Goal: Information Seeking & Learning: Learn about a topic

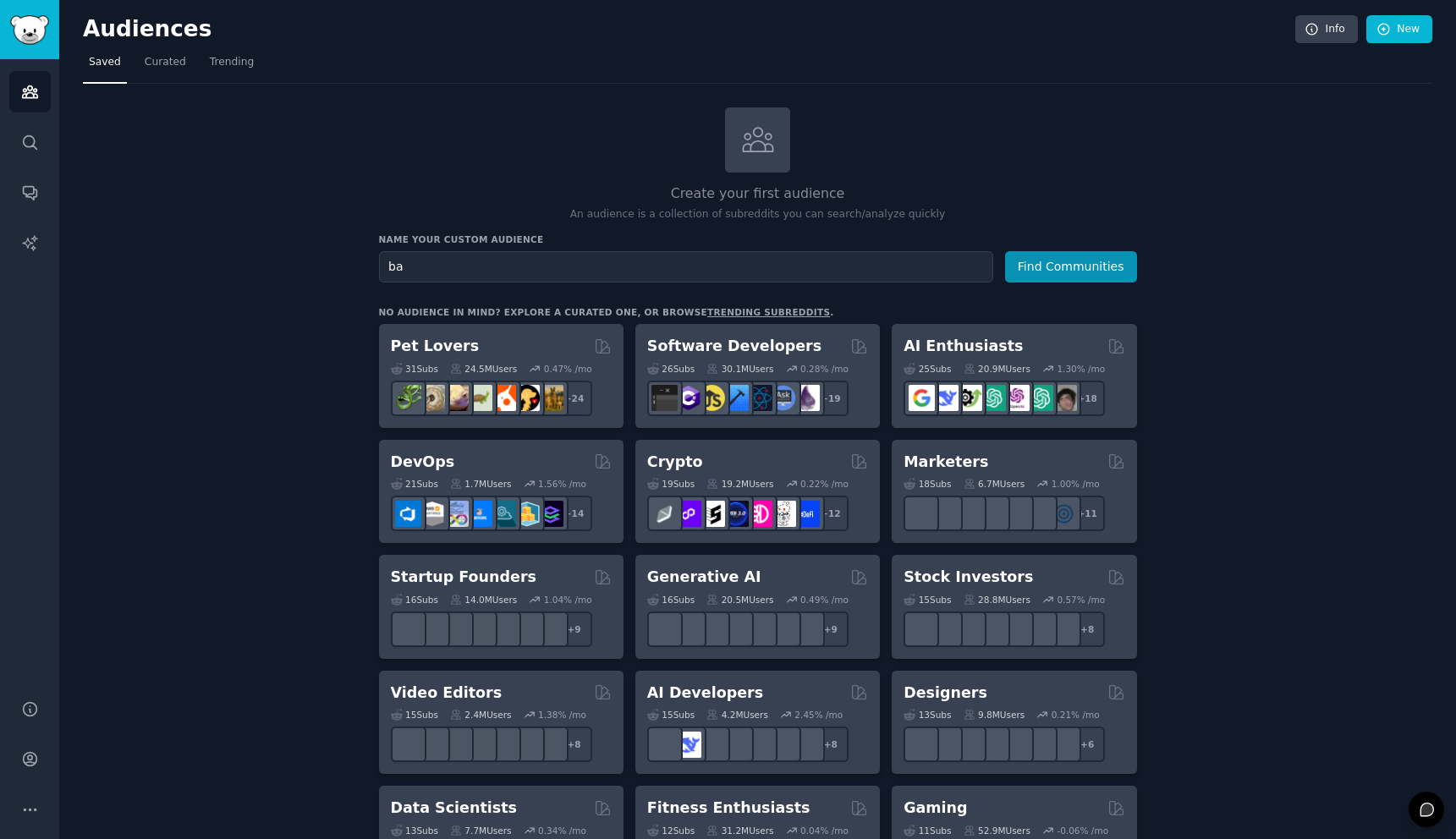
type input "b"
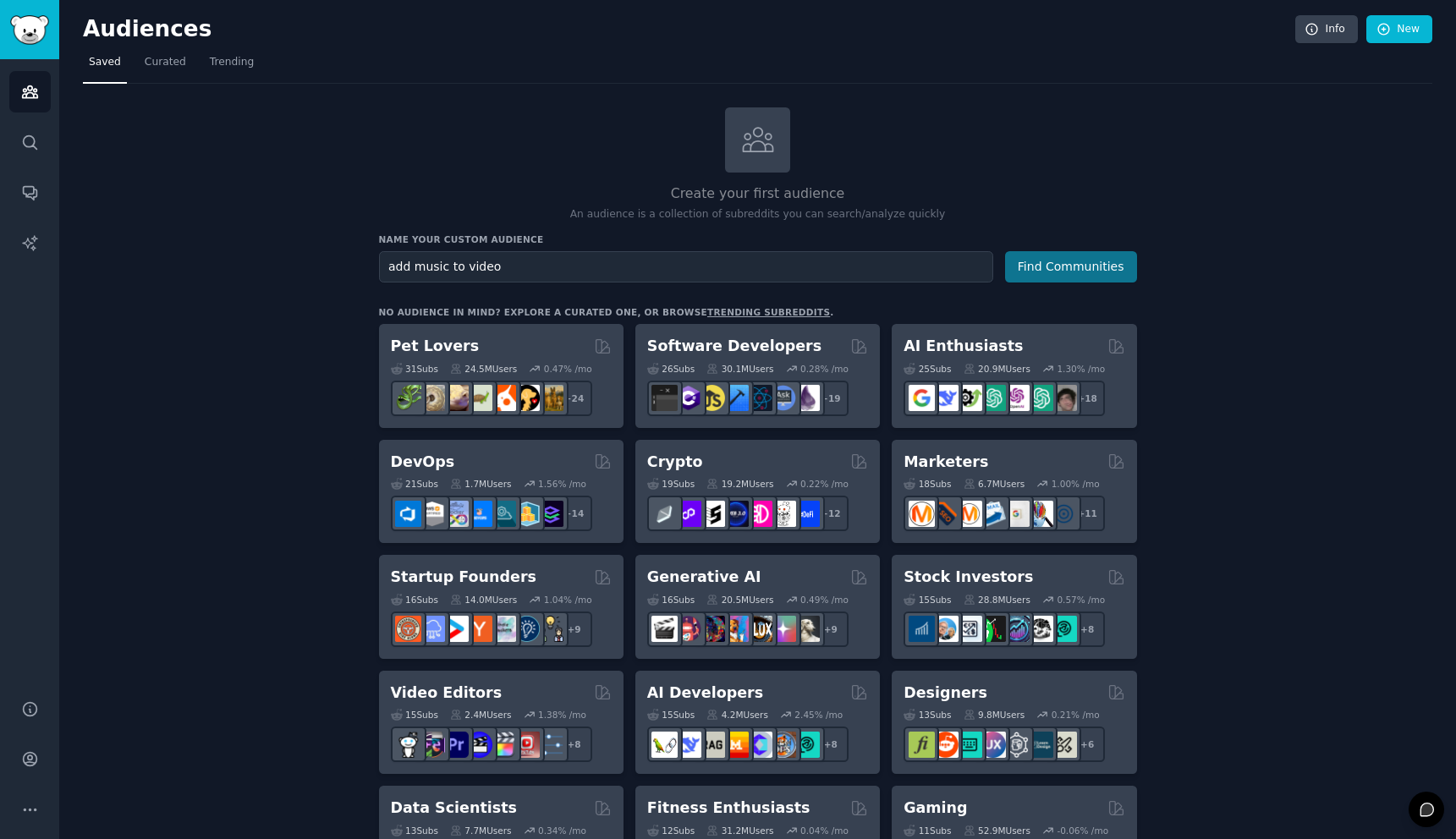
type input "add music to video"
click at [1085, 267] on button "Find Communities" at bounding box center [1071, 267] width 132 height 32
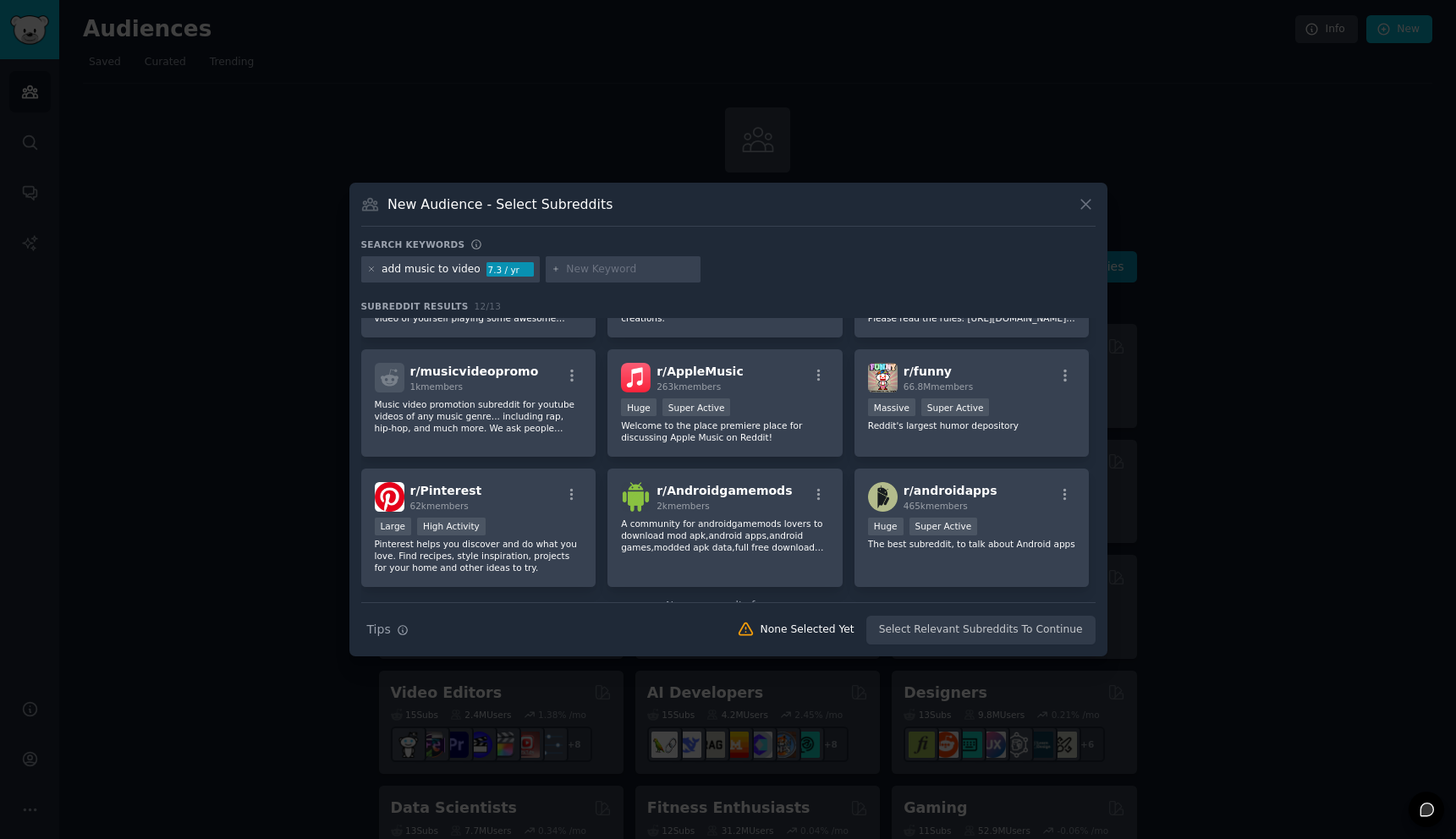
scroll to position [234, 0]
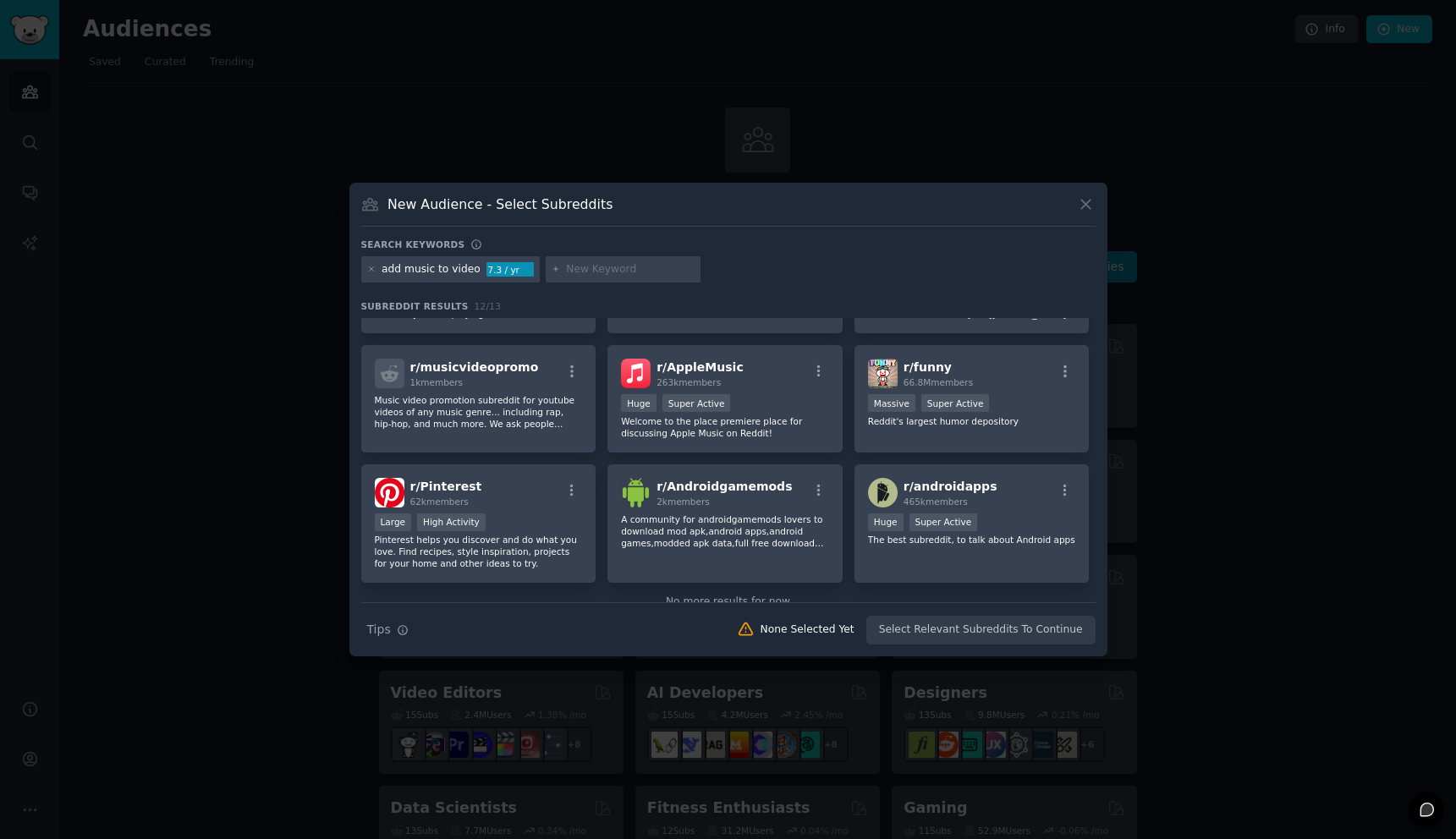
click at [1080, 204] on icon at bounding box center [1086, 204] width 18 height 18
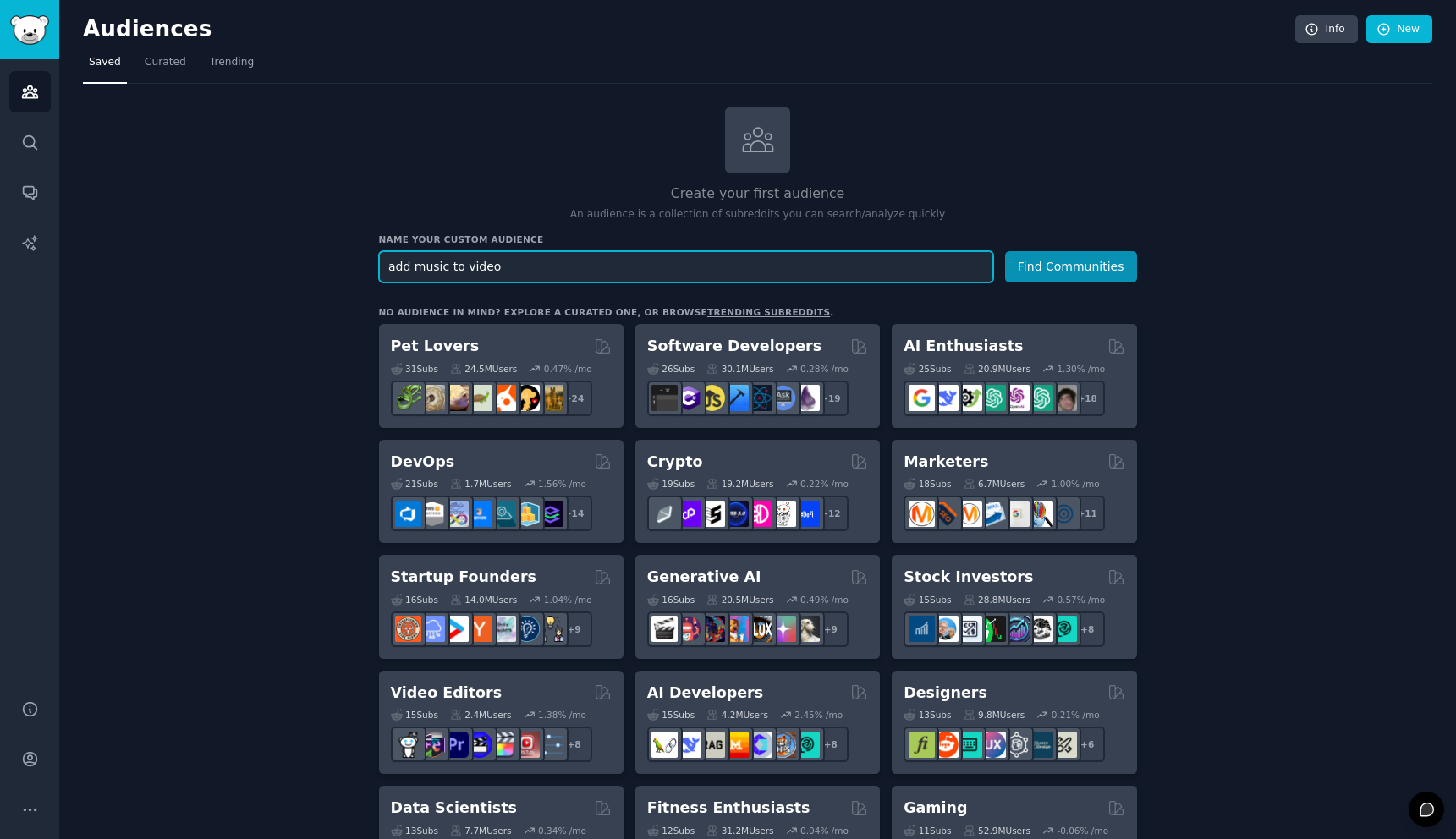
click at [560, 267] on input "add music to video" at bounding box center [686, 267] width 614 height 32
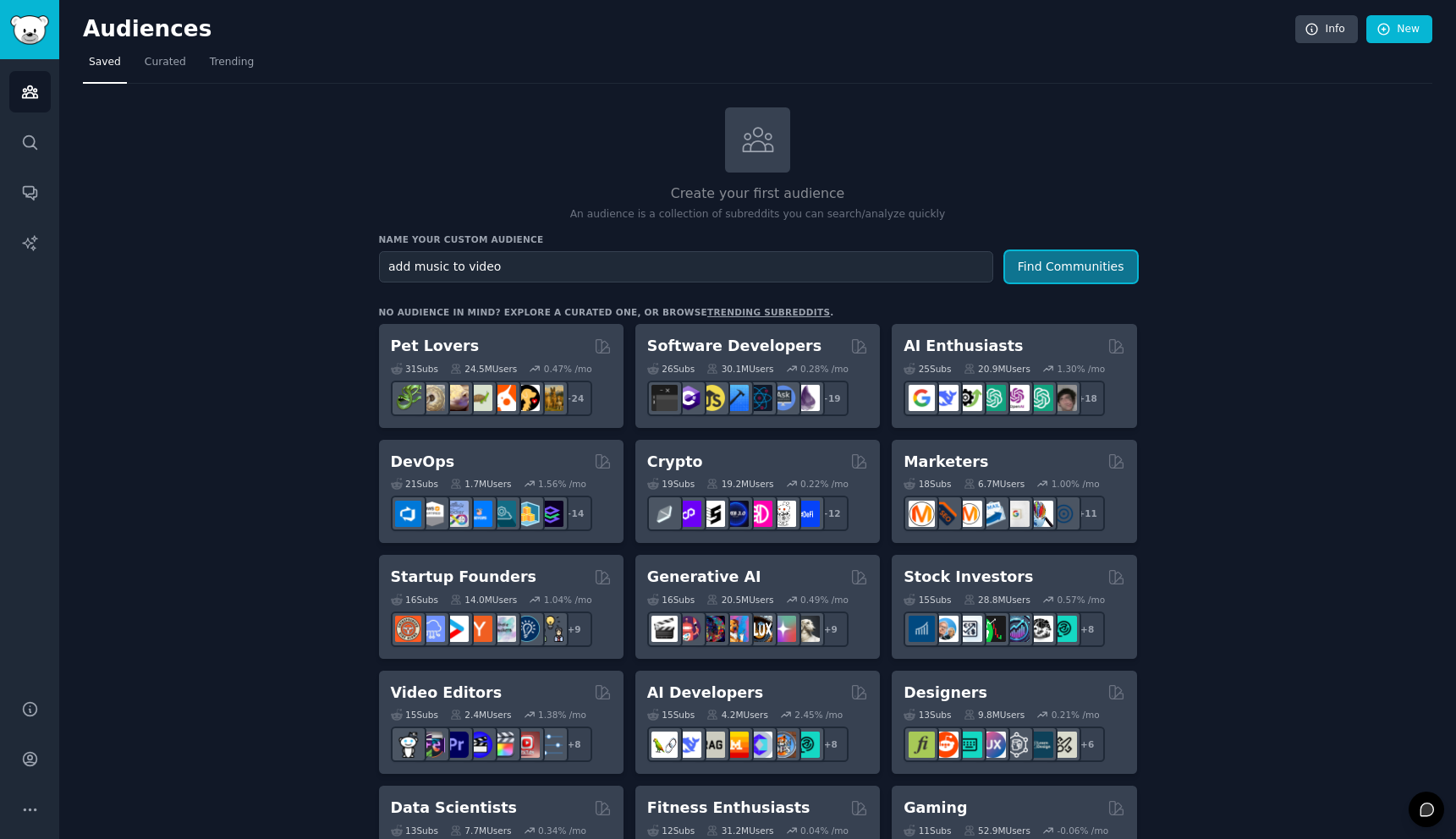
click at [1104, 257] on button "Find Communities" at bounding box center [1071, 267] width 132 height 32
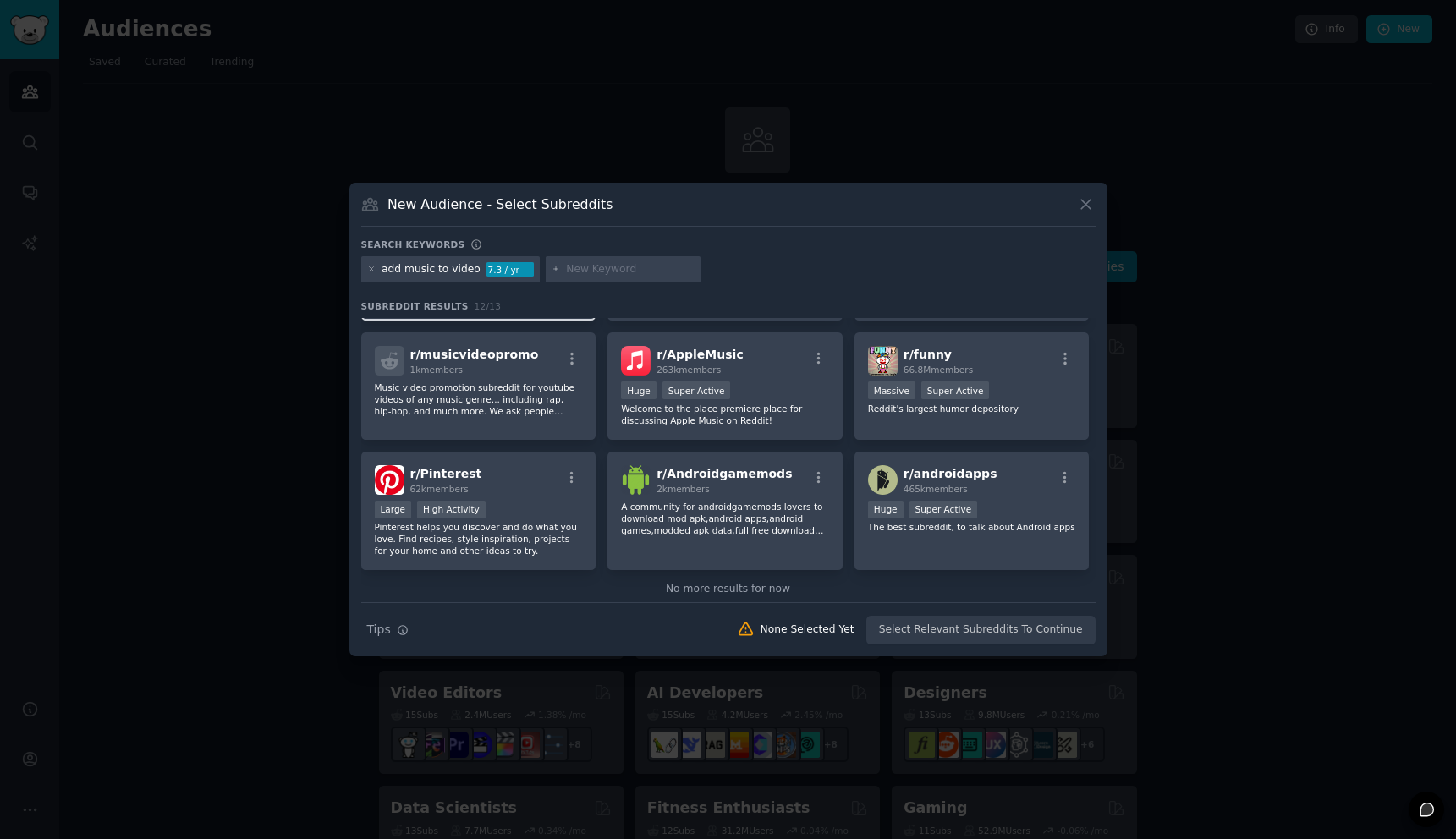
scroll to position [248, 0]
click at [1092, 197] on icon at bounding box center [1086, 204] width 18 height 18
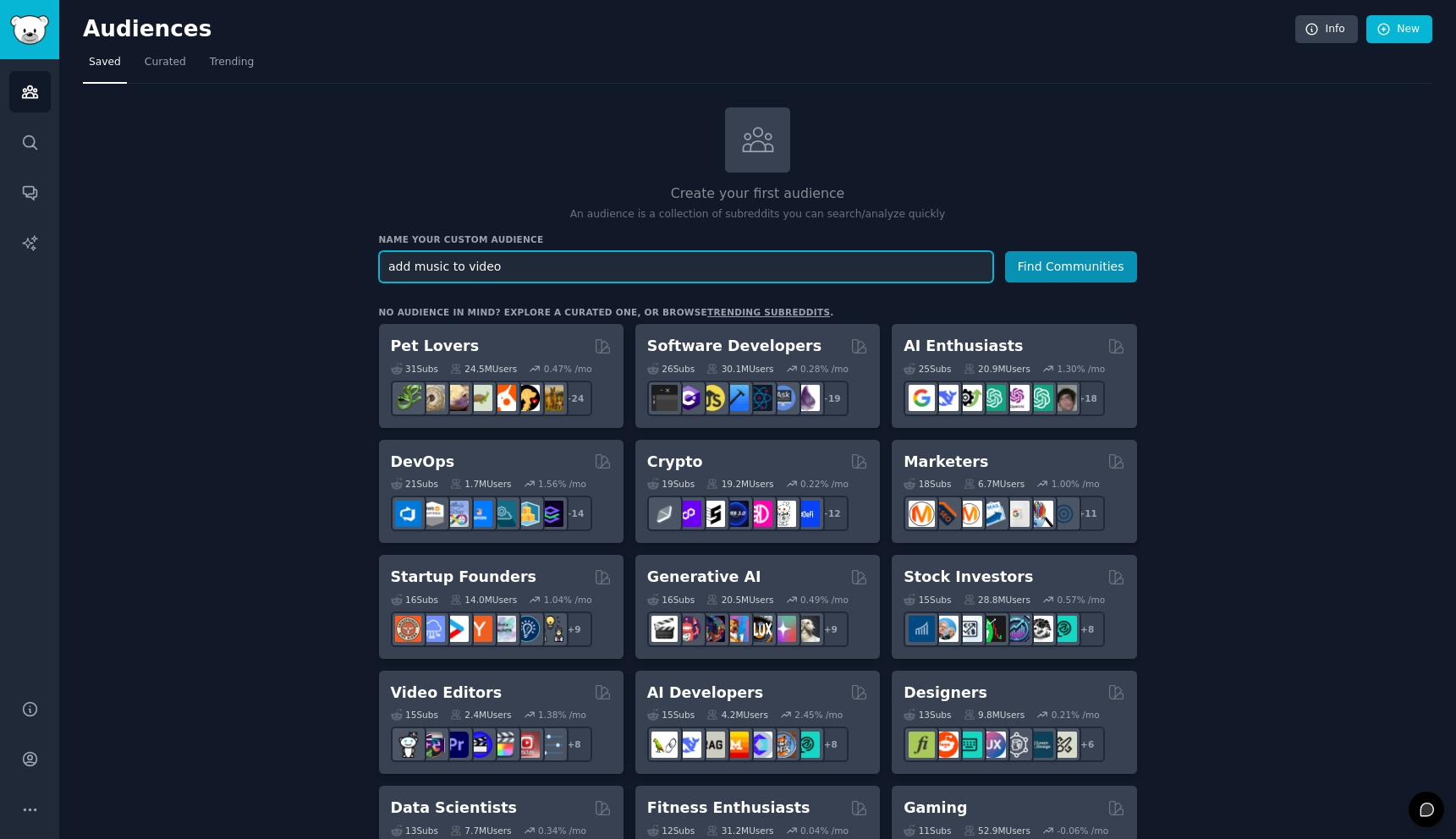
click at [503, 266] on input "add music to video" at bounding box center [686, 267] width 614 height 32
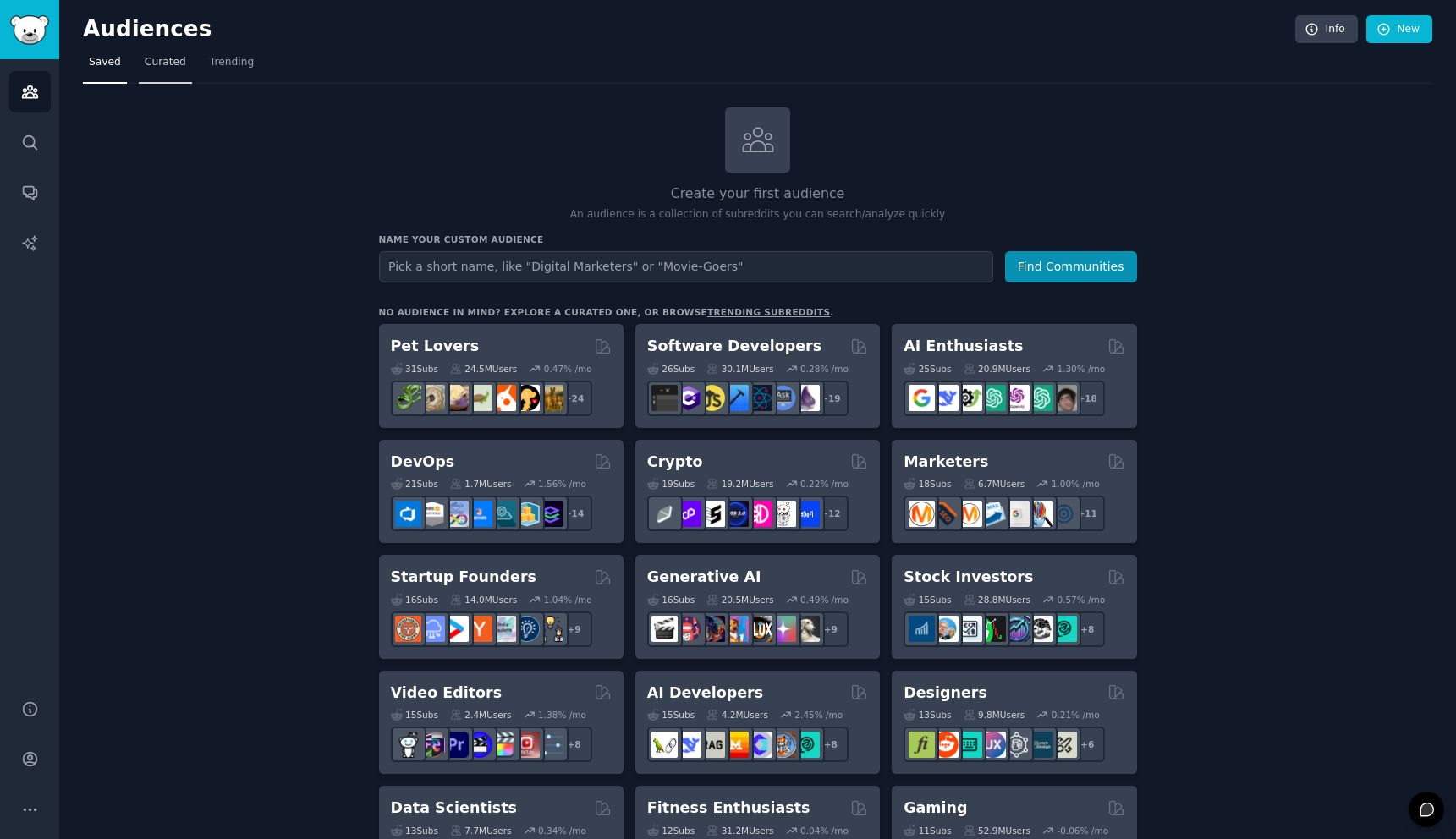
click at [157, 64] on span "Curated" at bounding box center [165, 62] width 42 height 15
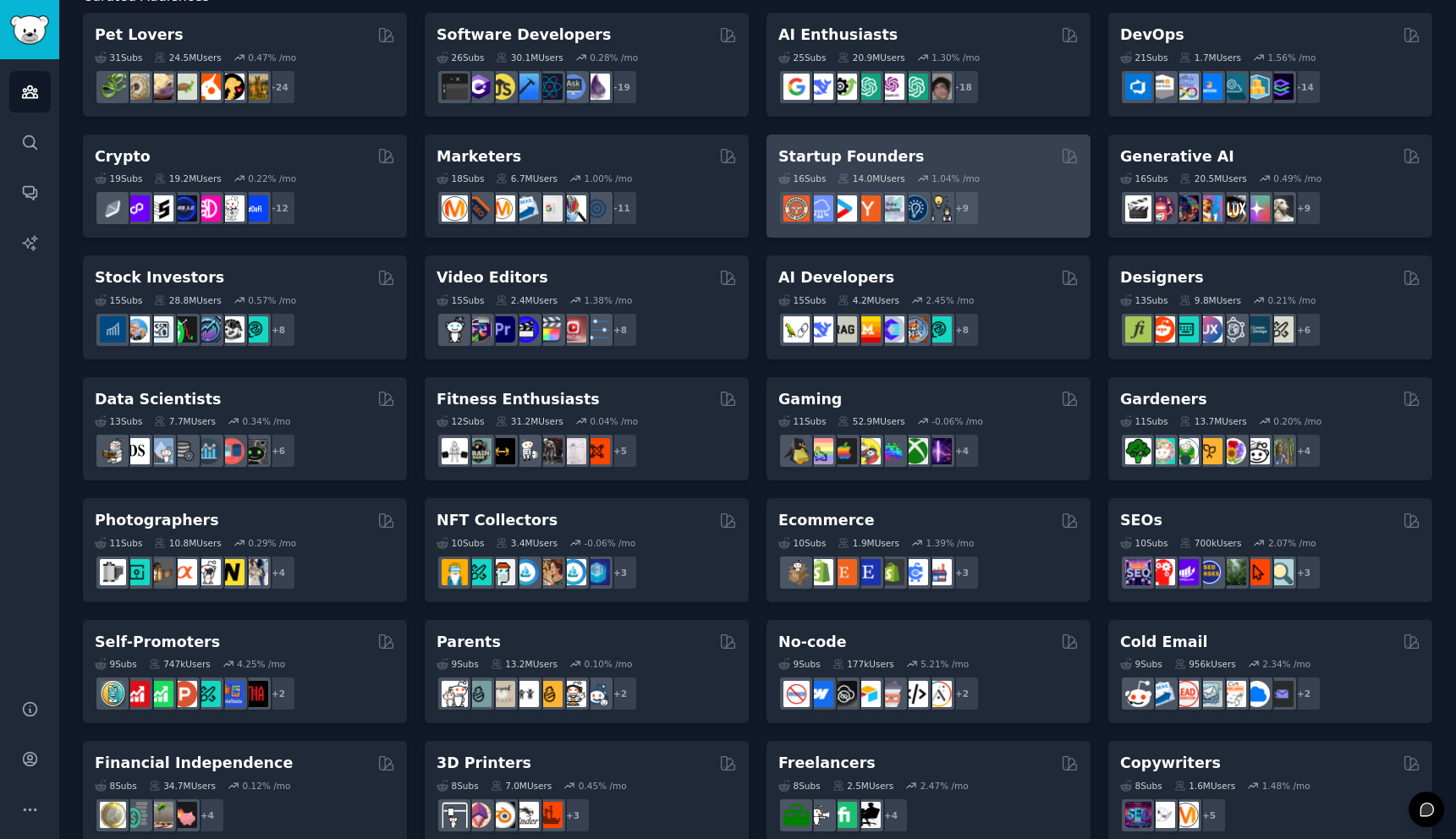
scroll to position [154, 0]
